Goal: Information Seeking & Learning: Check status

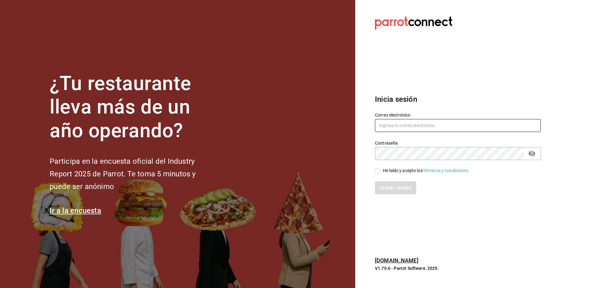
click at [399, 127] on input "text" at bounding box center [458, 125] width 166 height 13
type input "multiuser@primerpiso.com"
click at [380, 170] on input "He leído y acepto los Términos y condiciones." at bounding box center [378, 171] width 6 height 6
checkbox input "true"
click at [383, 190] on button "Iniciar sesión" at bounding box center [396, 187] width 42 height 13
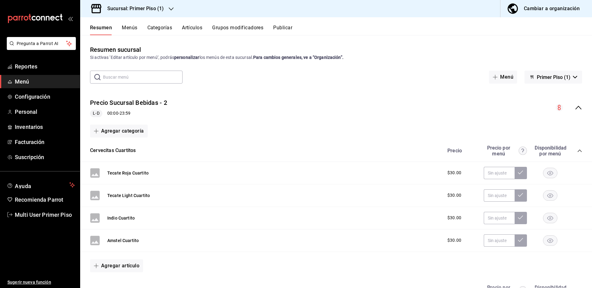
click at [186, 52] on div "Resumen sucursal Si activas ‘Editar artículo por menú’, podrás personalizar los…" at bounding box center [336, 53] width 512 height 16
click at [26, 69] on span "Reportes" at bounding box center [45, 66] width 60 height 8
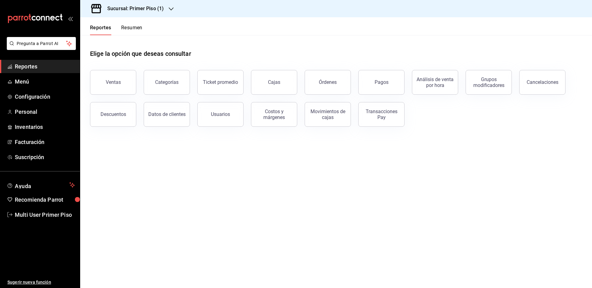
click at [400, 186] on main "Elige la opción que deseas consultar Ventas Categorías Ticket promedio Cajas Ór…" at bounding box center [336, 161] width 512 height 253
click at [378, 85] on button "Pagos" at bounding box center [381, 82] width 46 height 25
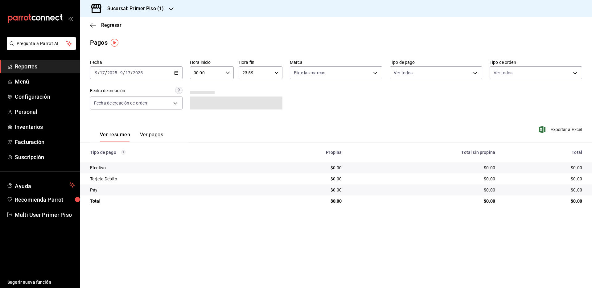
click at [261, 222] on main "Regresar Pagos Fecha [DATE] [DATE] - [DATE] [DATE] Hora inicio 00:00 Hora inici…" at bounding box center [336, 152] width 512 height 271
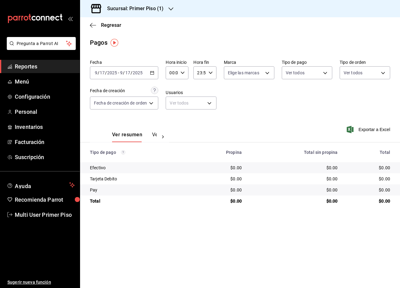
drag, startPoint x: 340, startPoint y: 246, endPoint x: 343, endPoint y: 247, distance: 3.8
click at [341, 247] on main "Regresar Pagos Fecha [DATE] [DATE] - [DATE] [DATE] Hora inicio 00:00 Hora inici…" at bounding box center [240, 152] width 320 height 271
click at [325, 237] on main "Regresar Pagos Fecha [DATE] [DATE] - [DATE] [DATE] Hora inicio 00:00 Hora inici…" at bounding box center [240, 152] width 320 height 271
click at [214, 245] on main "Regresar Pagos Fecha [DATE] [DATE] - [DATE] [DATE] Hora inicio 00:00 Hora inici…" at bounding box center [240, 152] width 320 height 271
click at [294, 233] on main "Regresar Pagos Fecha [DATE] [DATE] - [DATE] [DATE] Hora inicio 00:00 Hora inici…" at bounding box center [240, 152] width 320 height 271
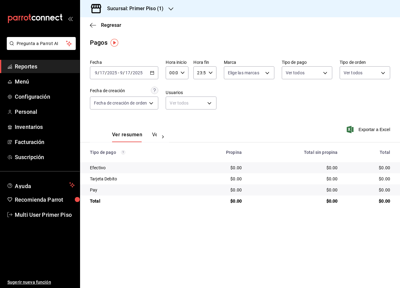
click at [309, 234] on main "Regresar Pagos Fecha [DATE] [DATE] - [DATE] [DATE] Hora inicio 00:00 Hora inici…" at bounding box center [240, 152] width 320 height 271
click at [376, 231] on main "Regresar Pagos Fecha [DATE] [DATE] - [DATE] [DATE] Hora inicio 00:00 Hora inici…" at bounding box center [240, 152] width 320 height 271
click at [245, 252] on main "Regresar Pagos Fecha [DATE] [DATE] - [DATE] [DATE] Hora inicio 00:00 Hora inici…" at bounding box center [240, 152] width 320 height 271
click at [268, 260] on main "Regresar Pagos Fecha [DATE] [DATE] - [DATE] [DATE] Hora inicio 00:00 Hora inici…" at bounding box center [240, 152] width 320 height 271
click at [276, 255] on main "Regresar Pagos Fecha [DATE] [DATE] - [DATE] [DATE] Hora inicio 00:00 Hora inici…" at bounding box center [240, 152] width 320 height 271
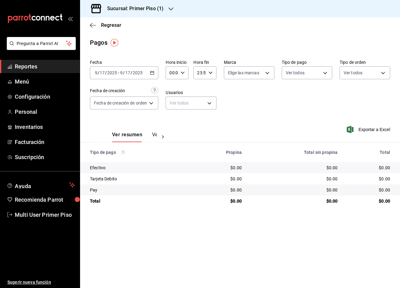
click at [153, 135] on button "Ver pagos" at bounding box center [163, 137] width 23 height 10
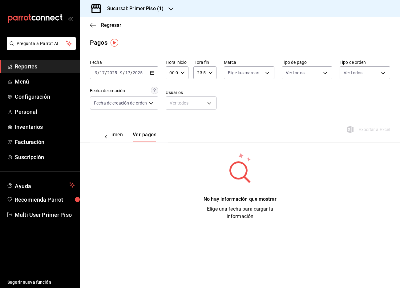
scroll to position [0, 18]
click at [120, 136] on button "Ver resumen" at bounding box center [108, 137] width 29 height 10
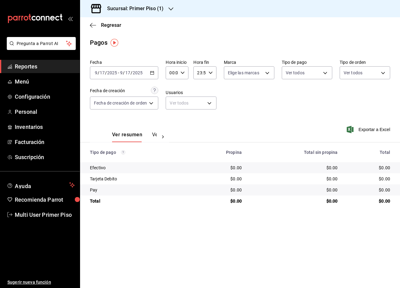
click at [162, 243] on main "Regresar Pagos Fecha [DATE] [DATE] - [DATE] [DATE] Hora inicio 00:00 Hora inici…" at bounding box center [240, 152] width 320 height 271
click at [168, 244] on main "Regresar Pagos Fecha [DATE] [DATE] - [DATE] [DATE] Hora inicio 00:00 Hora inici…" at bounding box center [240, 152] width 320 height 271
click at [187, 244] on main "Regresar Pagos Fecha [DATE] [DATE] - [DATE] [DATE] Hora inicio 00:00 Hora inici…" at bounding box center [240, 152] width 320 height 271
click at [231, 241] on main "Regresar Pagos Fecha [DATE] [DATE] - [DATE] [DATE] Hora inicio 00:00 Hora inici…" at bounding box center [240, 152] width 320 height 271
click at [240, 246] on main "Regresar Pagos Fecha [DATE] [DATE] - [DATE] [DATE] Hora inicio 00:00 Hora inici…" at bounding box center [240, 152] width 320 height 271
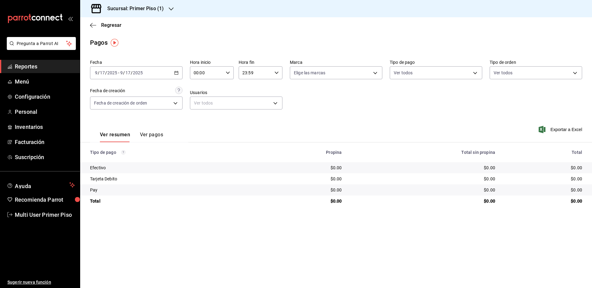
click at [322, 250] on main "Regresar Pagos Fecha [DATE] [DATE] - [DATE] [DATE] Hora inicio 00:00 Hora inici…" at bounding box center [336, 152] width 512 height 271
